Goal: Information Seeking & Learning: Learn about a topic

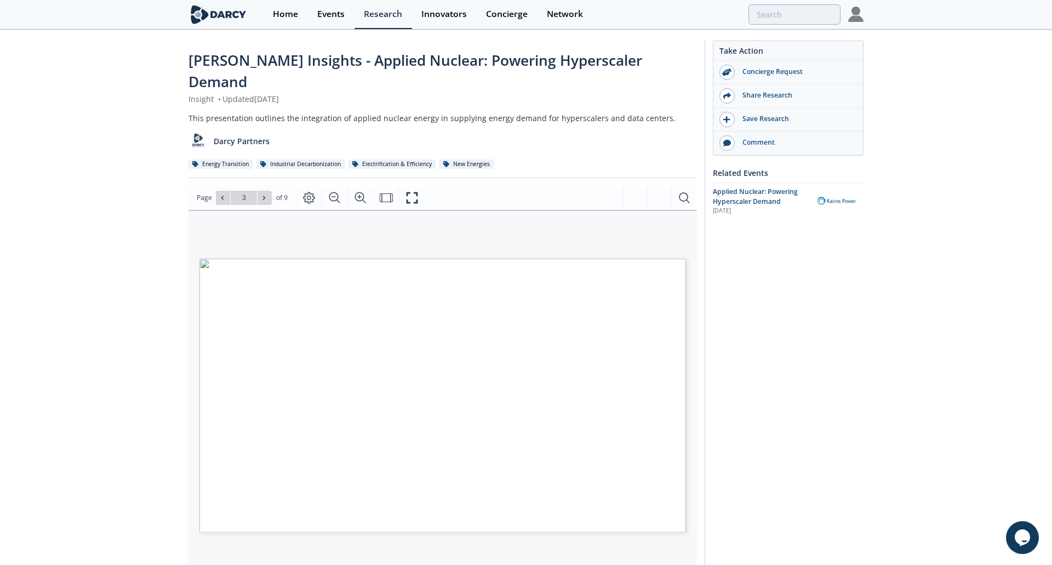
type input "4"
type input "5"
type input "small modular nuclear reactors"
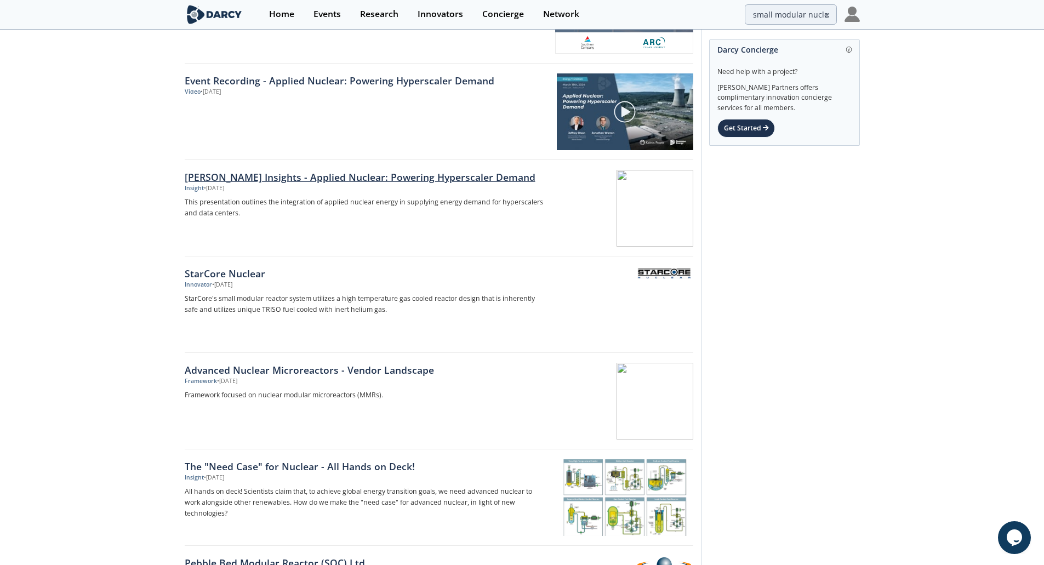
scroll to position [780, 0]
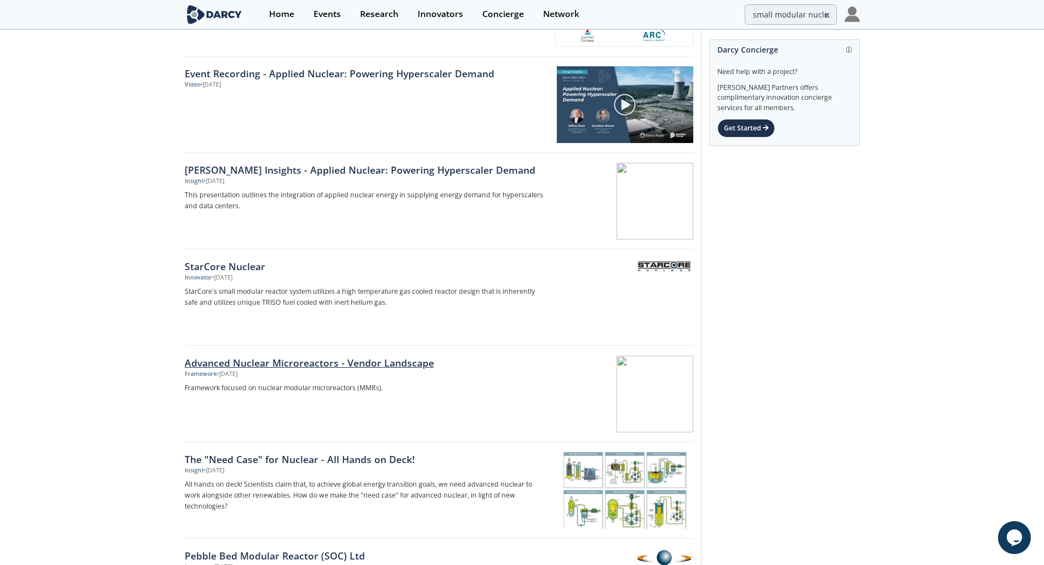
click at [314, 358] on div "Advanced Nuclear Microreactors - Vendor Landscape" at bounding box center [366, 363] width 363 height 14
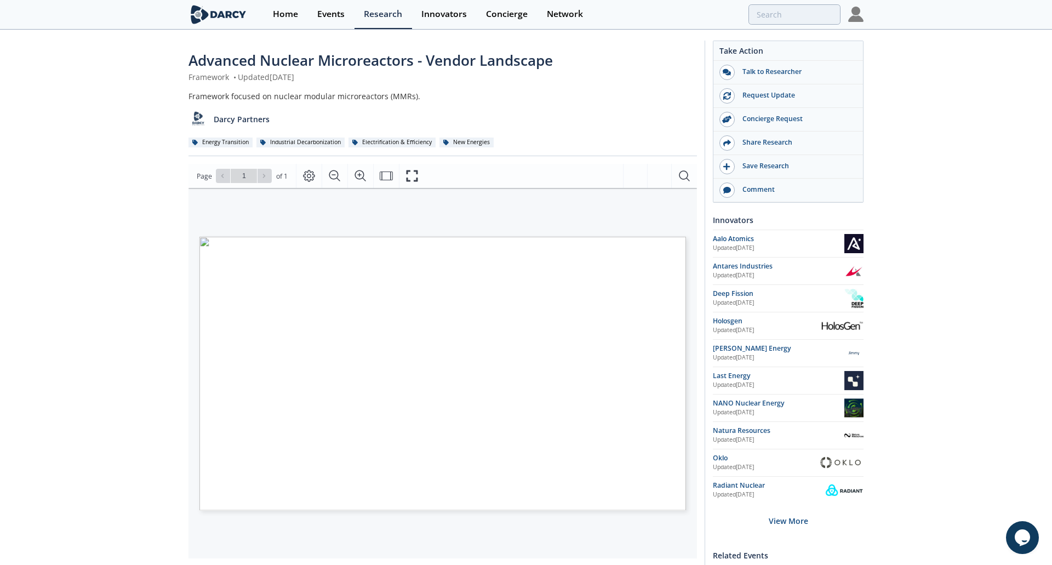
click at [402, 178] on button "Fullscreen" at bounding box center [412, 176] width 26 height 24
click at [263, 175] on div "Go to Page 1" at bounding box center [244, 176] width 56 height 14
